Goal: Task Accomplishment & Management: Manage account settings

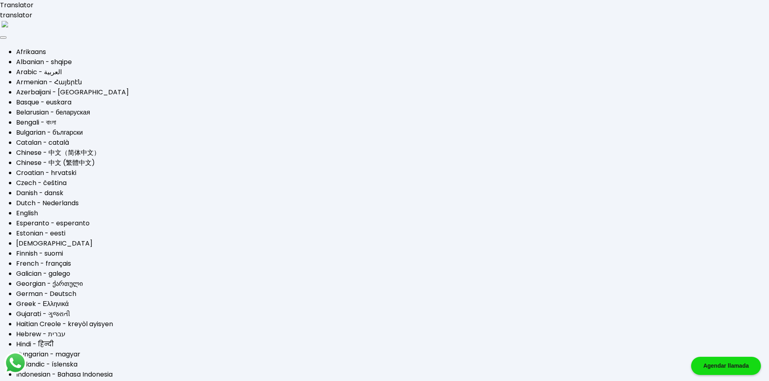
type input "[EMAIL_ADDRESS][DOMAIN_NAME]"
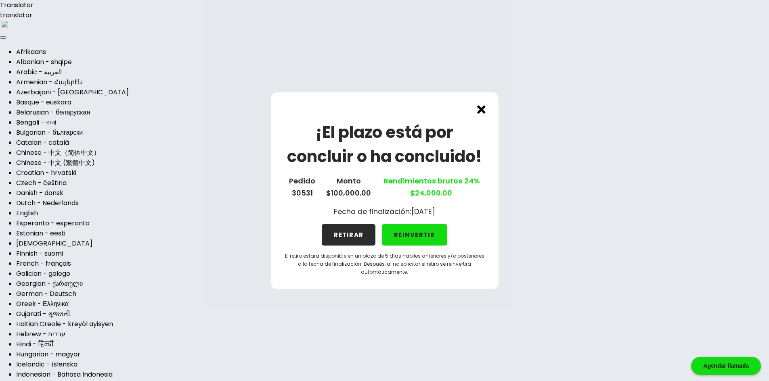
click at [405, 237] on button "REINVERTIR" at bounding box center [414, 234] width 65 height 21
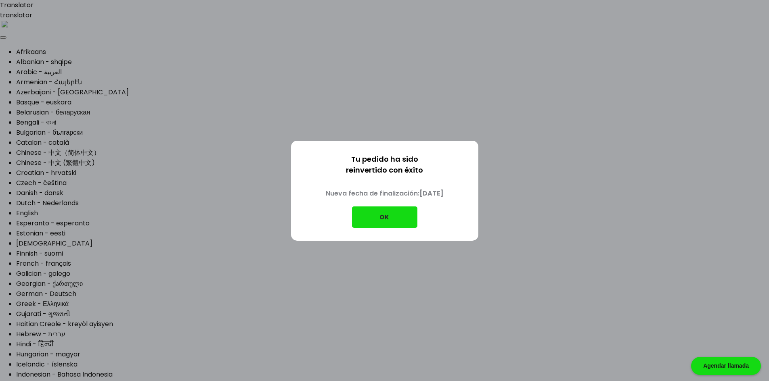
click at [394, 218] on button "OK" at bounding box center [384, 217] width 65 height 21
